Goal: Information Seeking & Learning: Learn about a topic

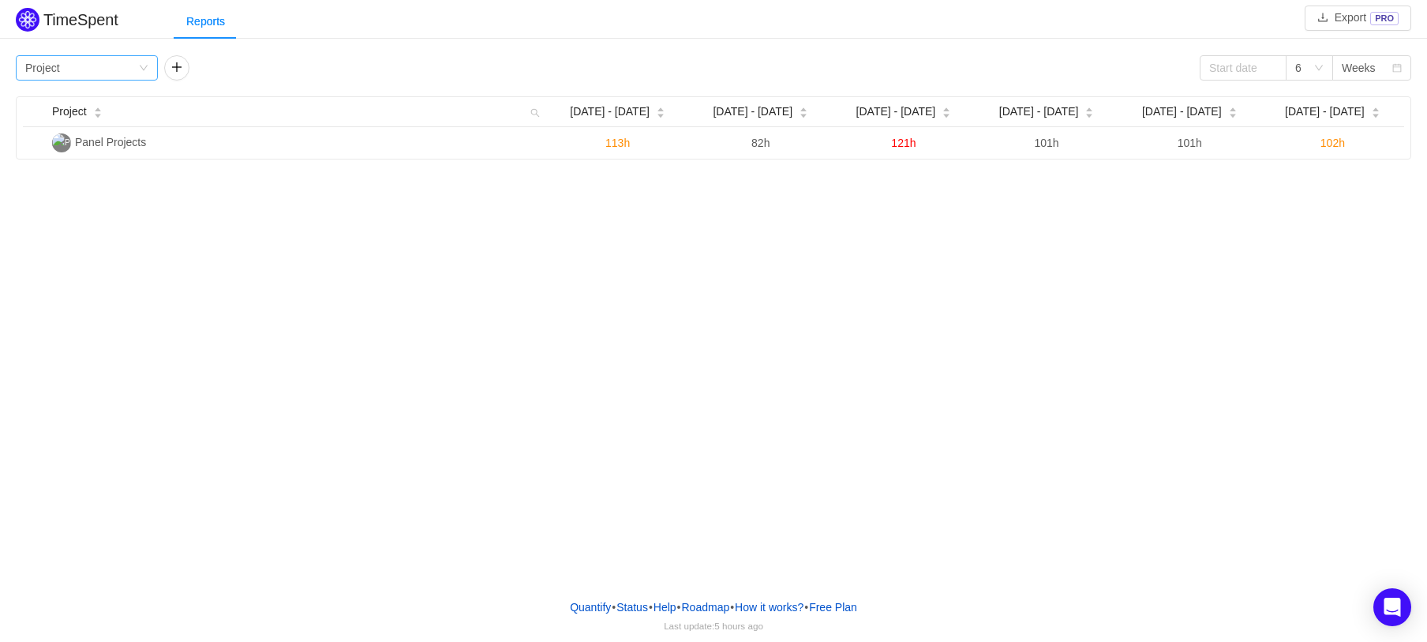
click at [103, 68] on div "Group by Project" at bounding box center [81, 68] width 113 height 24
click at [63, 205] on li "Person" at bounding box center [88, 201] width 142 height 25
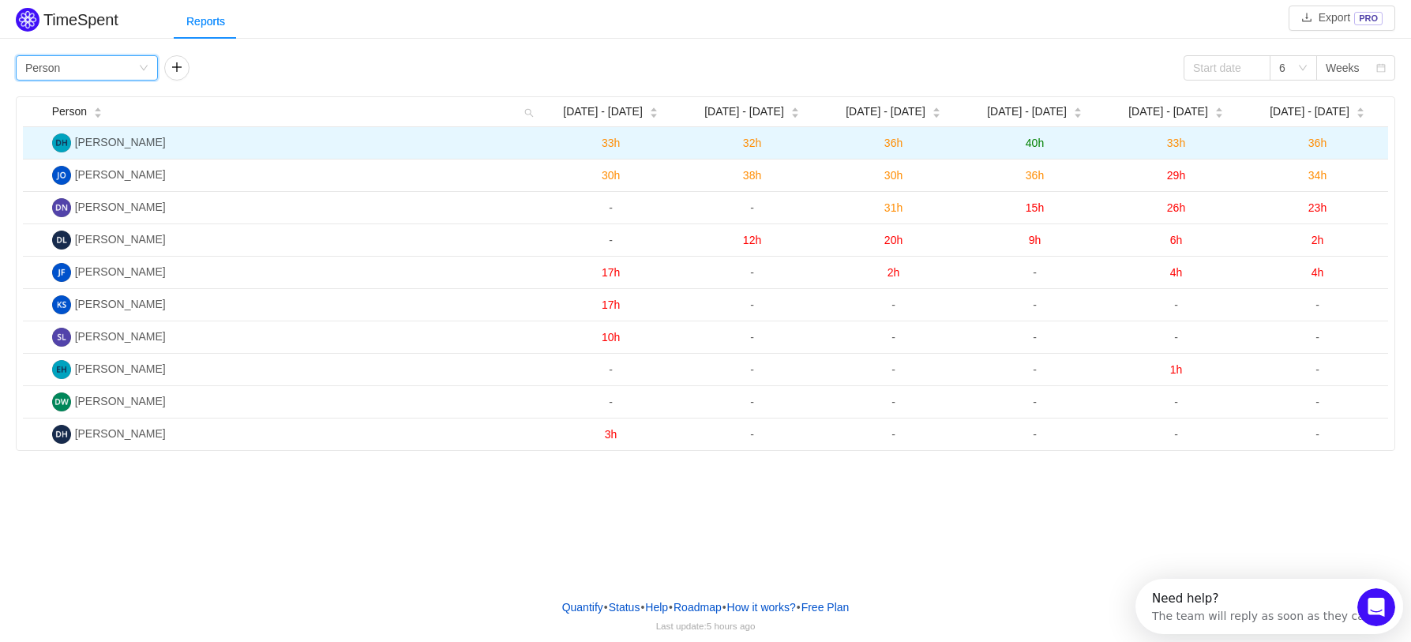
click at [1335, 137] on td "36h" at bounding box center [1316, 143] width 141 height 32
click at [1319, 144] on span "36h" at bounding box center [1317, 143] width 18 height 13
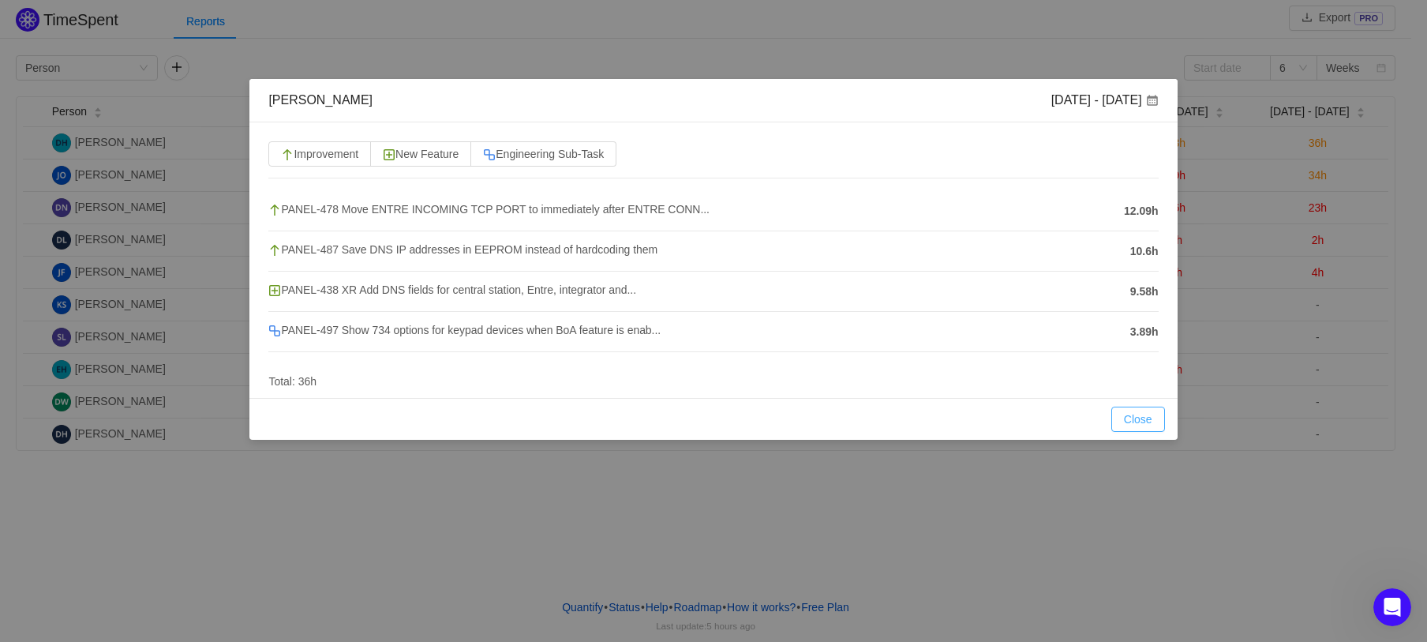
click at [1130, 415] on button "Close" at bounding box center [1138, 419] width 54 height 25
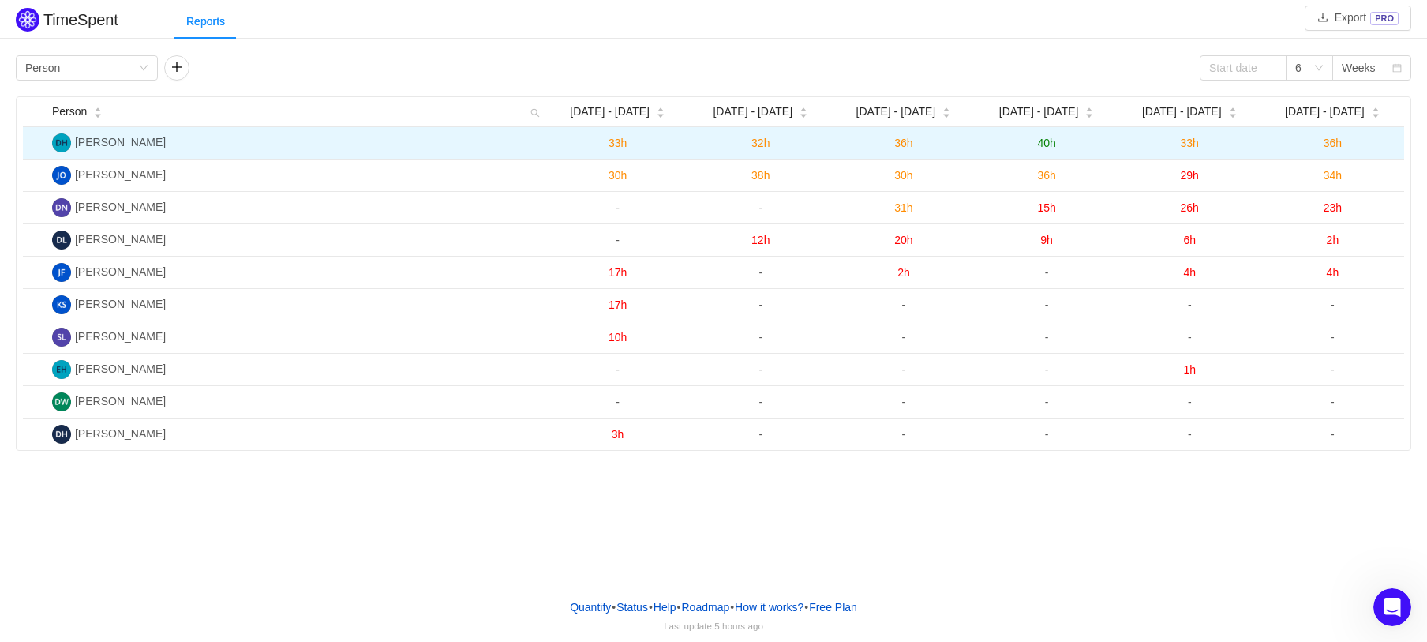
click at [1345, 151] on td "36h" at bounding box center [1332, 143] width 143 height 32
click at [1341, 149] on span "36h" at bounding box center [1333, 143] width 18 height 13
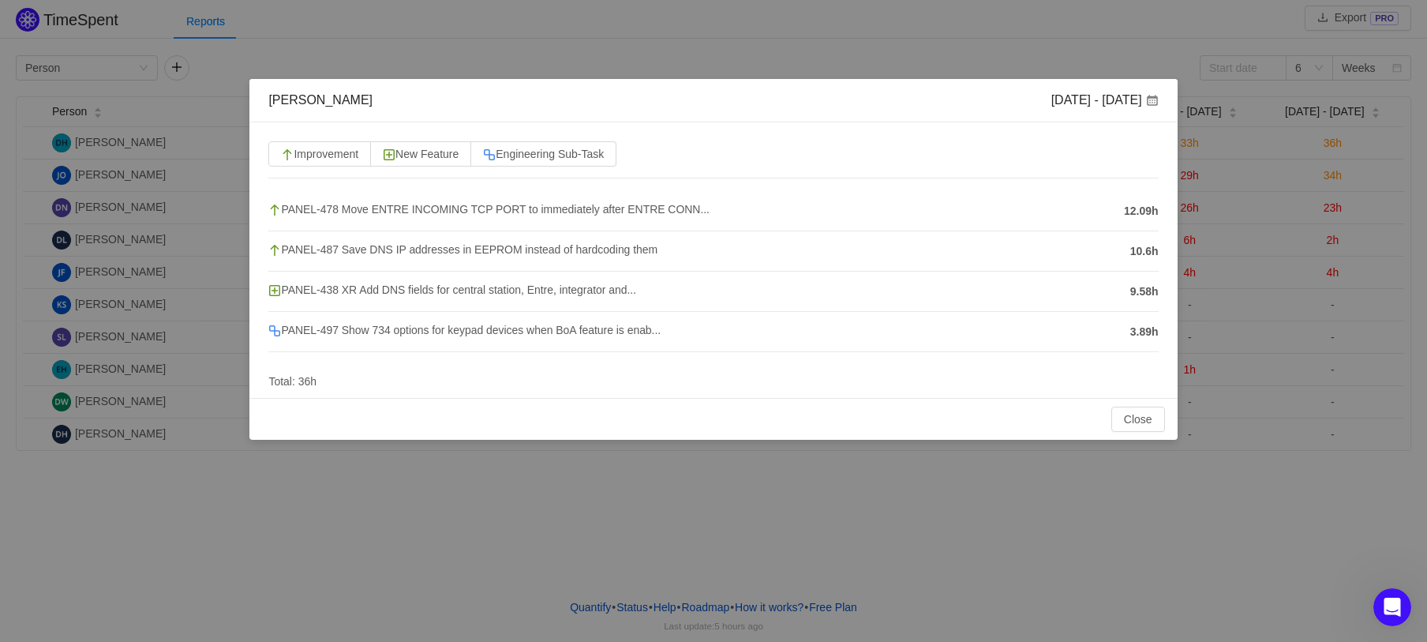
drag, startPoint x: 442, startPoint y: 205, endPoint x: 336, endPoint y: 382, distance: 206.0
click at [336, 382] on div "Improvement New Feature Engineering Sub-Task PANEL-478 Move ENTRE INCOMING TCP …" at bounding box center [712, 259] width 927 height 275
drag, startPoint x: 1125, startPoint y: 422, endPoint x: 1201, endPoint y: 200, distance: 235.4
click at [1122, 423] on button "Close" at bounding box center [1138, 419] width 54 height 25
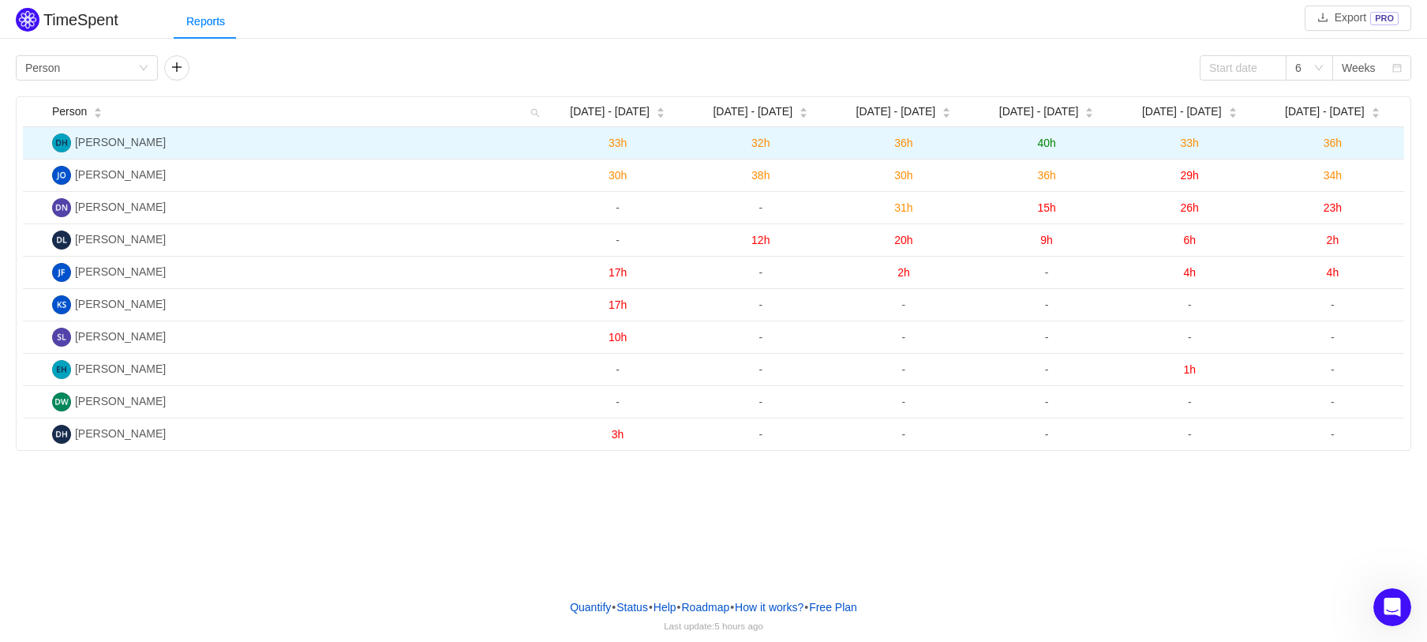
click at [1184, 137] on span "33h" at bounding box center [1190, 143] width 18 height 13
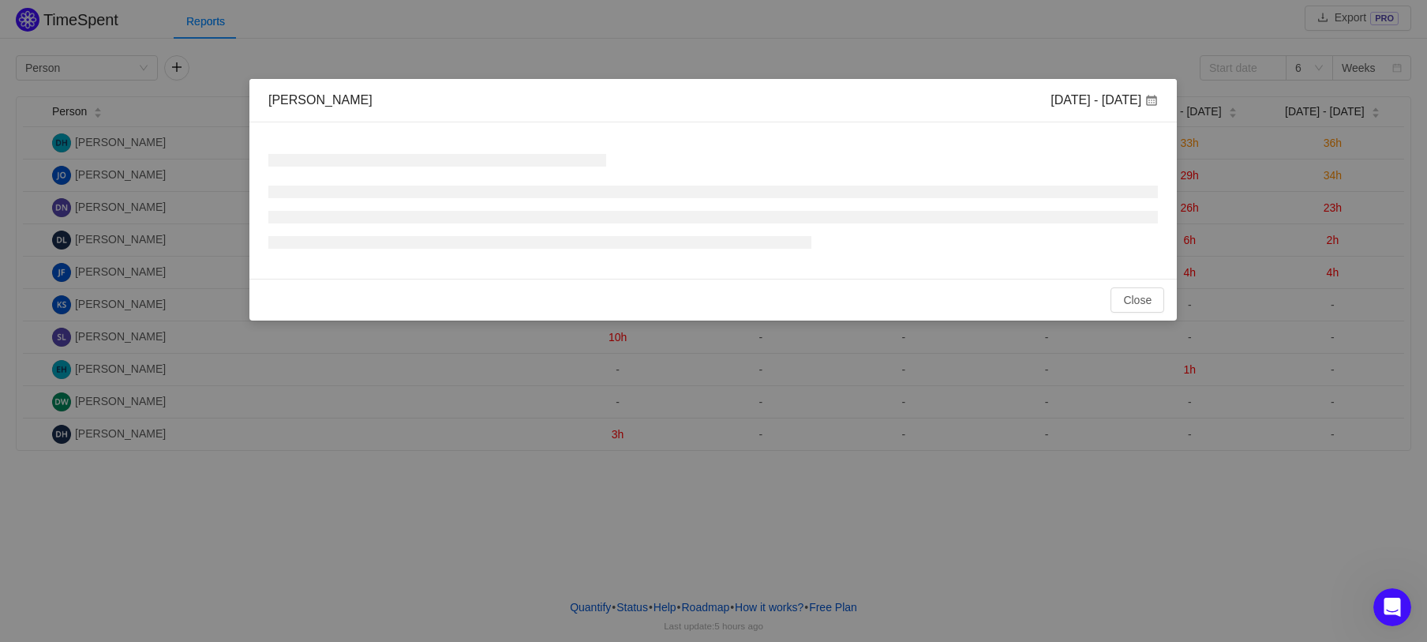
click at [1187, 145] on div "[PERSON_NAME] [DATE] - [DATE] No Data Total: 0h Close OK" at bounding box center [713, 321] width 1427 height 642
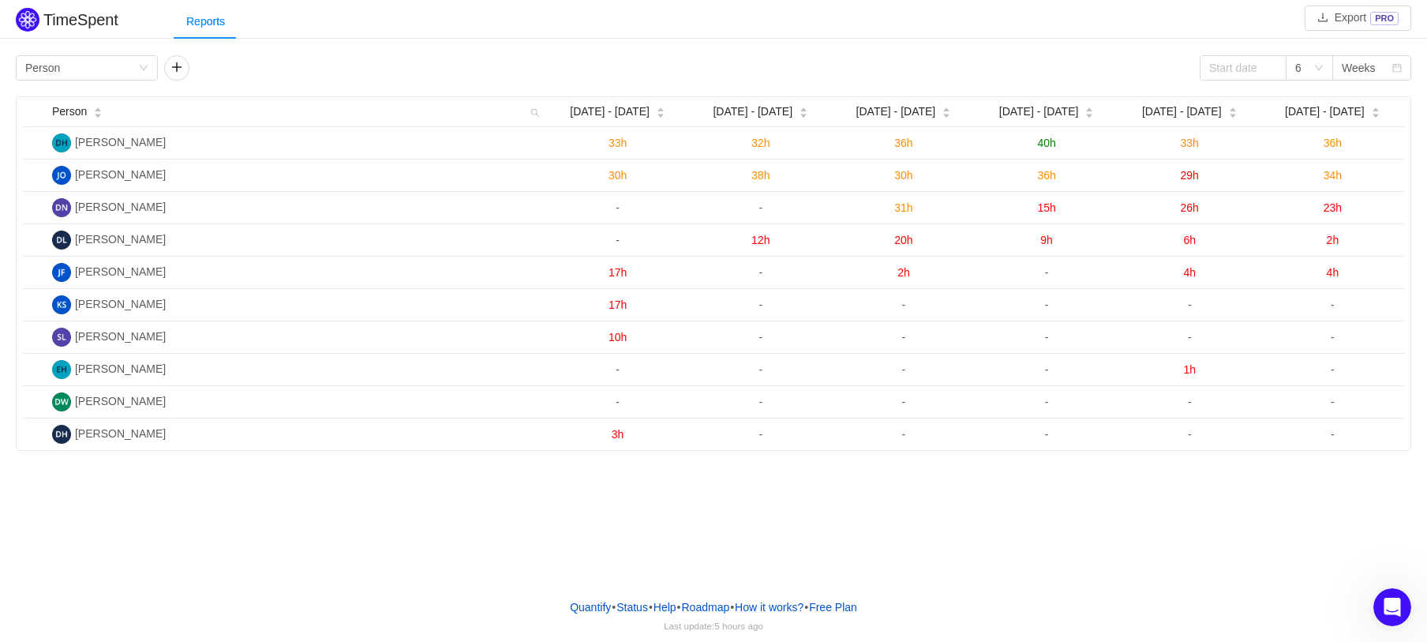
click at [1187, 145] on span "33h" at bounding box center [1190, 143] width 18 height 13
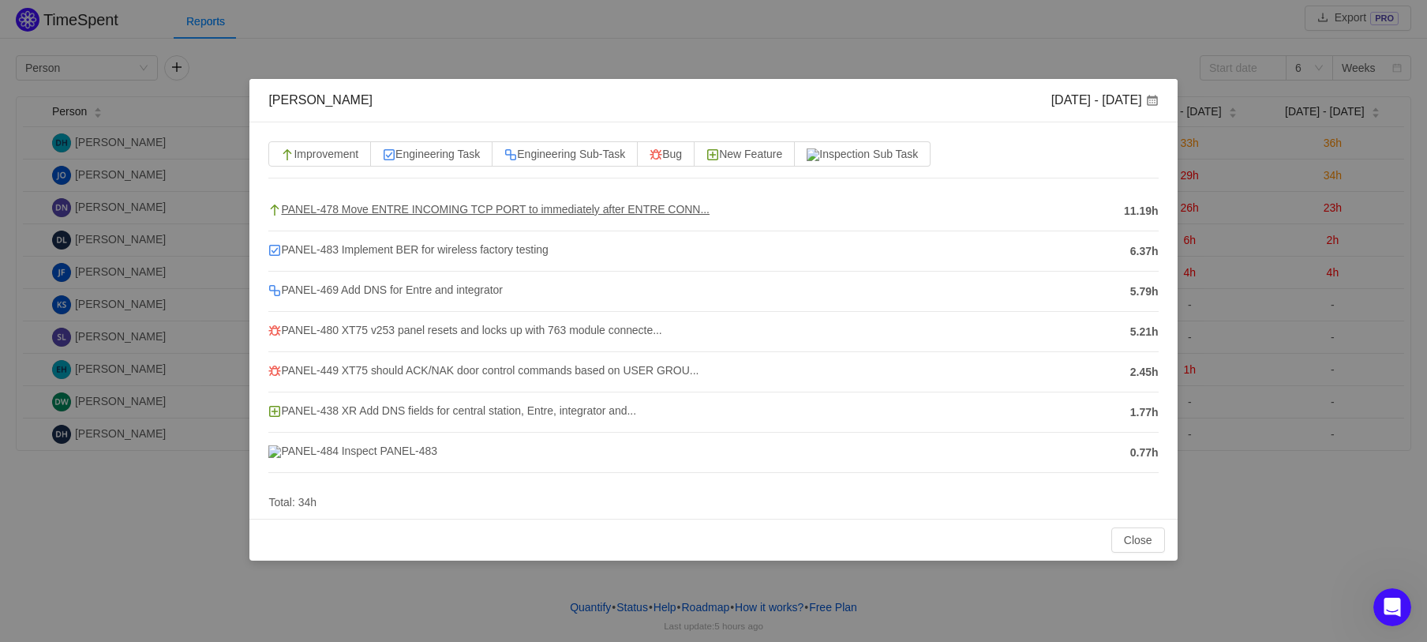
click at [431, 210] on span "PANEL-478 Move ENTRE INCOMING TCP PORT to immediately after ENTRE CONN..." at bounding box center [488, 209] width 441 height 13
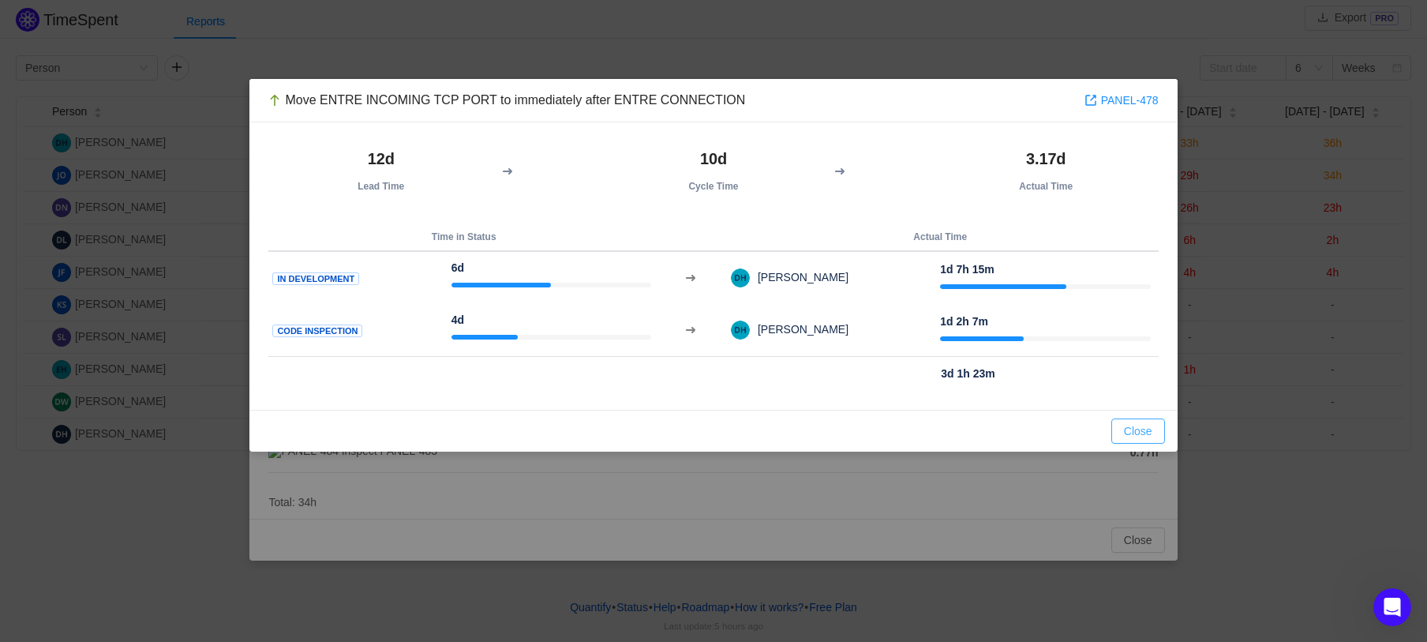
click at [1156, 423] on button "Close" at bounding box center [1138, 430] width 54 height 25
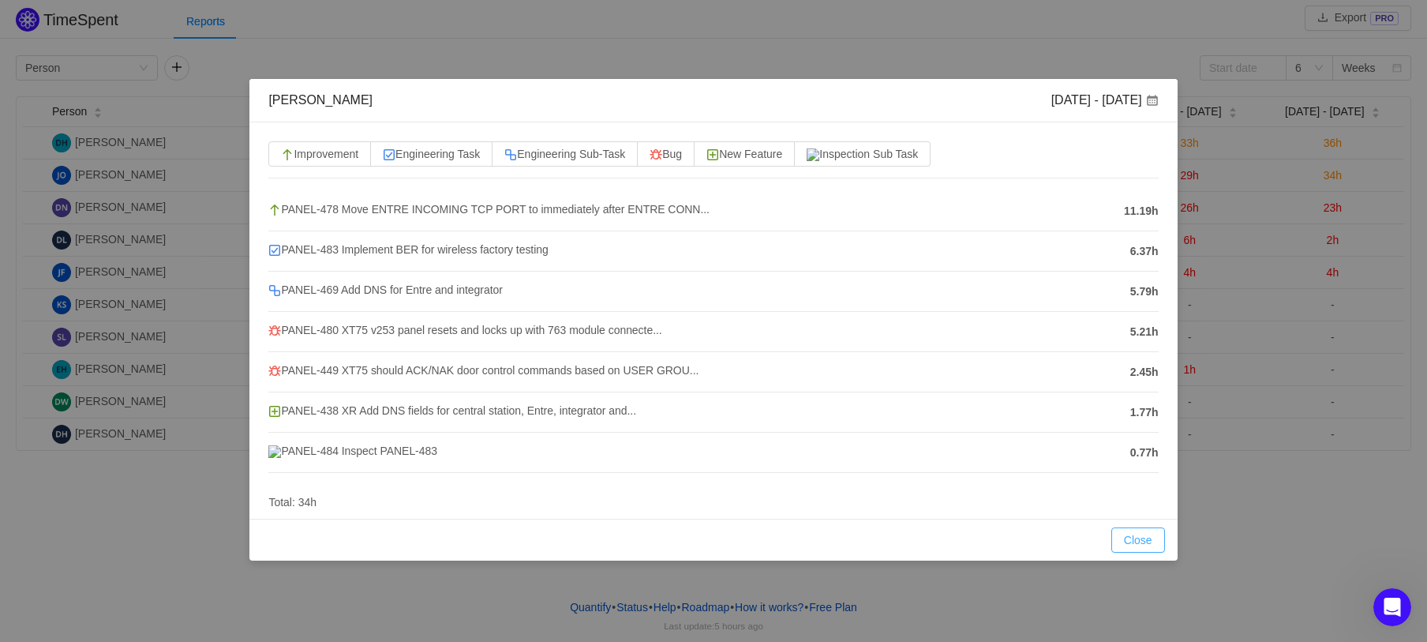
click at [1133, 534] on button "Close" at bounding box center [1138, 539] width 54 height 25
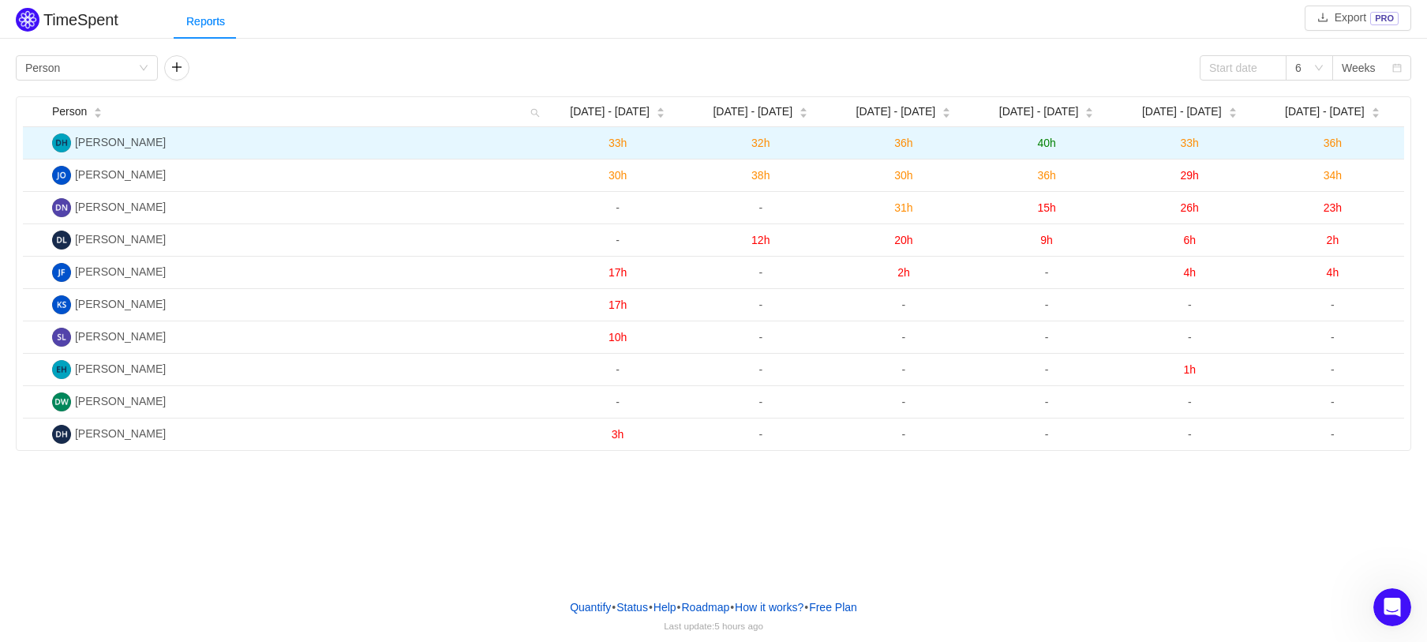
click at [58, 141] on img at bounding box center [61, 142] width 19 height 19
click at [1190, 143] on span "33h" at bounding box center [1190, 143] width 18 height 13
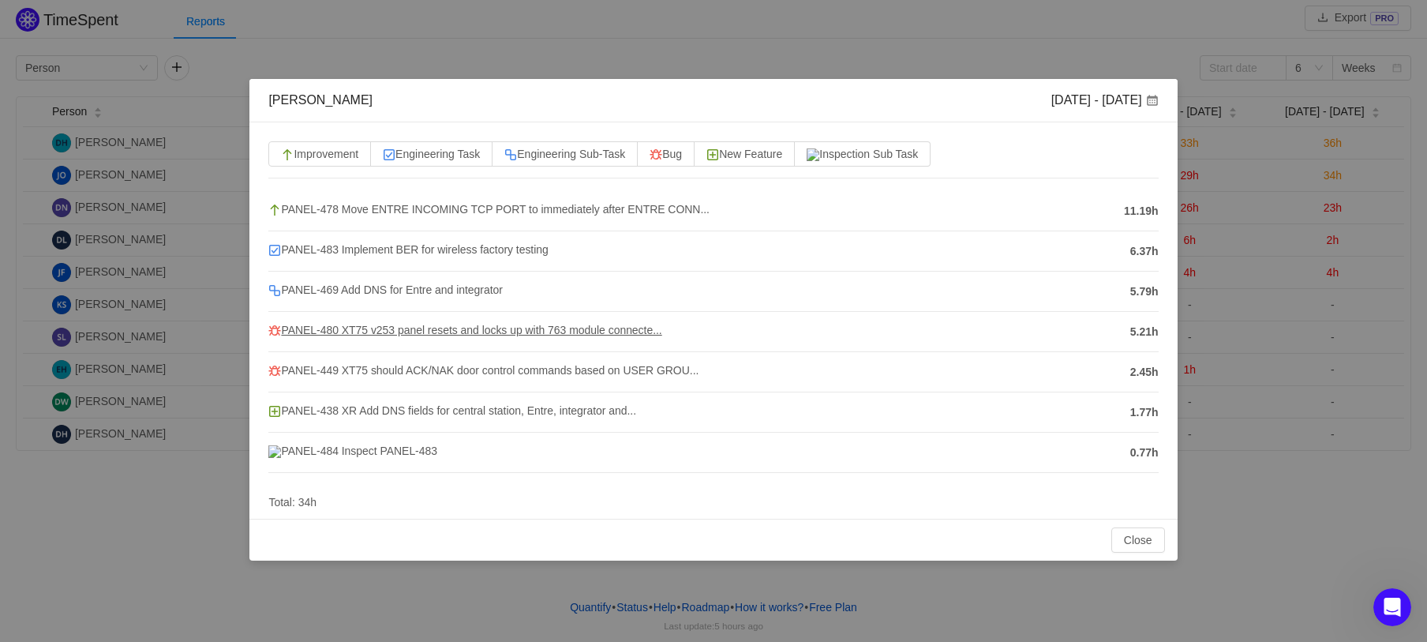
click at [322, 327] on span "PANEL-480 XT75 v253 panel resets and locks up with 763 module connecte..." at bounding box center [464, 330] width 393 height 13
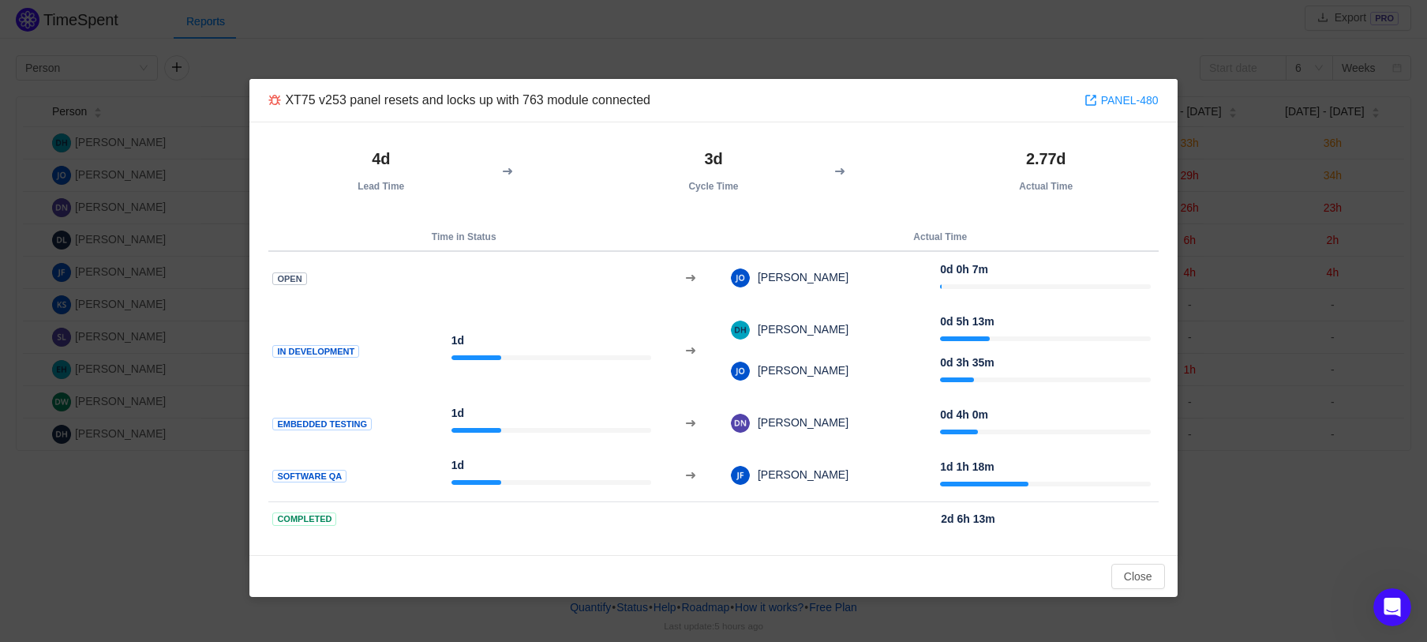
click at [1280, 116] on div "XT75 v253 panel resets and locks up with 763 module connected PANEL-480 4d Lead…" at bounding box center [713, 321] width 1427 height 642
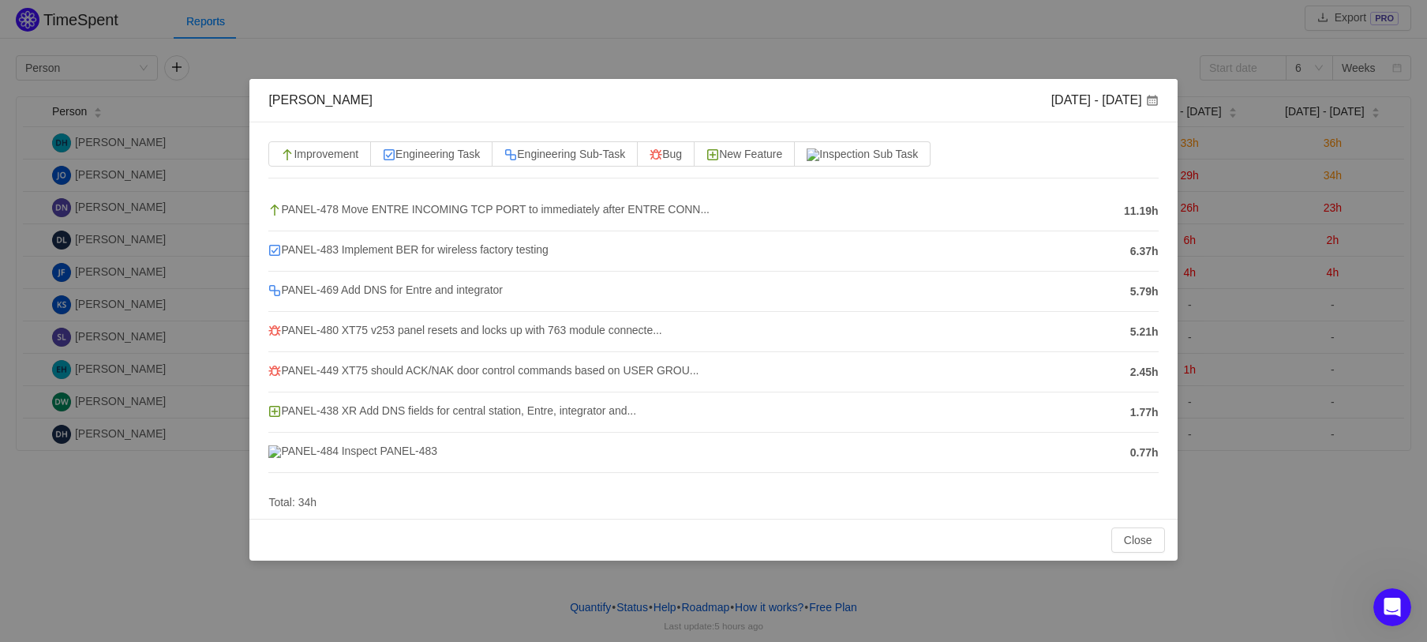
click at [77, 507] on div "[PERSON_NAME] [DATE] - [DATE] Improvement Engineering Task Engineering Sub-Task…" at bounding box center [713, 321] width 1427 height 642
